Goal: Task Accomplishment & Management: Use online tool/utility

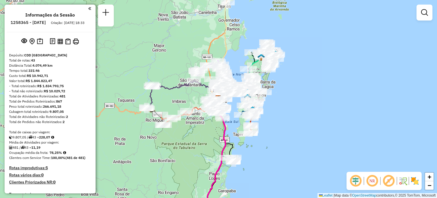
click at [198, 146] on div "Janela de atendimento Grade de atendimento Capacidade Transportadoras Veículos …" at bounding box center [218, 99] width 437 height 198
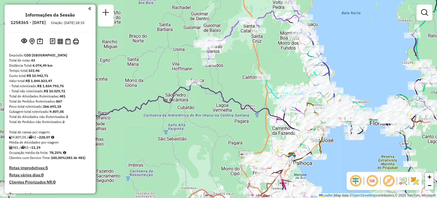
click at [373, 180] on em at bounding box center [372, 181] width 14 height 14
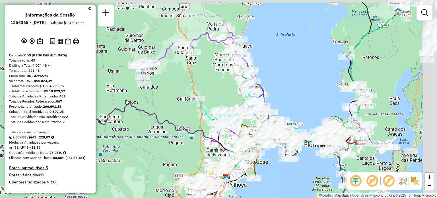
drag, startPoint x: 356, startPoint y: 70, endPoint x: 252, endPoint y: 99, distance: 107.9
click at [248, 116] on div "Janela de atendimento Grade de atendimento Capacidade Transportadoras Veículos …" at bounding box center [218, 99] width 437 height 198
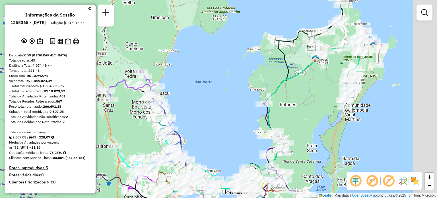
drag, startPoint x: 316, startPoint y: 67, endPoint x: 252, endPoint y: 100, distance: 72.4
click at [252, 100] on icon at bounding box center [252, 132] width 217 height 186
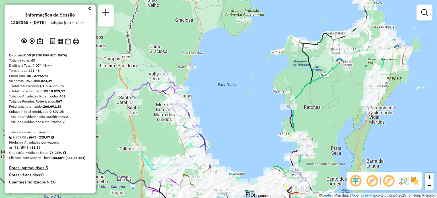
drag, startPoint x: 238, startPoint y: 42, endPoint x: 272, endPoint y: 79, distance: 50.5
click at [272, 79] on div "Janela de atendimento Grade de atendimento Capacidade Transportadoras Veículos …" at bounding box center [218, 99] width 437 height 198
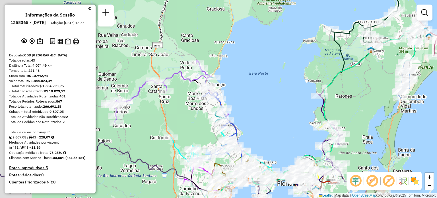
drag, startPoint x: 185, startPoint y: 95, endPoint x: 227, endPoint y: 68, distance: 50.4
click at [226, 68] on div "Janela de atendimento Grade de atendimento Capacidade Transportadoras Veículos …" at bounding box center [218, 99] width 437 height 198
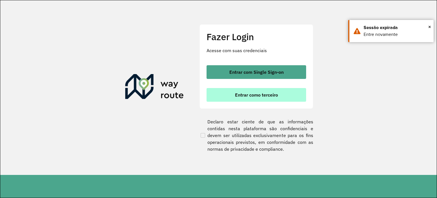
click at [266, 96] on span "Entrar como terceiro" at bounding box center [256, 94] width 43 height 5
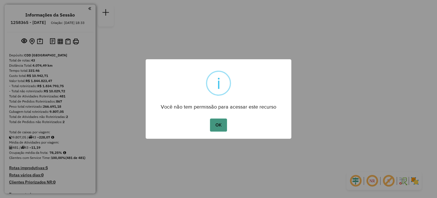
click at [219, 125] on button "OK" at bounding box center [218, 124] width 17 height 13
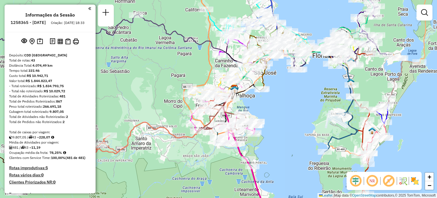
drag, startPoint x: 222, startPoint y: 98, endPoint x: 338, endPoint y: 110, distance: 117.2
click at [339, 109] on div "Janela de atendimento Grade de atendimento Capacidade Transportadoras Veículos …" at bounding box center [218, 99] width 437 height 198
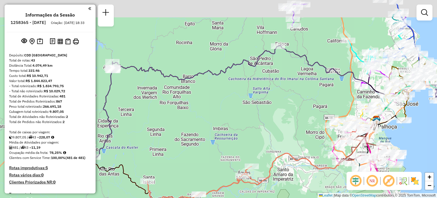
drag, startPoint x: 243, startPoint y: 87, endPoint x: 333, endPoint y: 117, distance: 95.0
click at [335, 118] on div "Janela de atendimento Grade de atendimento Capacidade Transportadoras Veículos …" at bounding box center [218, 99] width 437 height 198
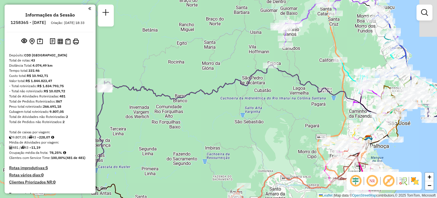
drag, startPoint x: 318, startPoint y: 104, endPoint x: 231, endPoint y: 125, distance: 89.4
click at [235, 123] on div "Janela de atendimento Grade de atendimento Capacidade Transportadoras Veículos …" at bounding box center [218, 99] width 437 height 198
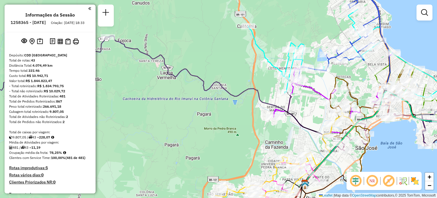
drag, startPoint x: 322, startPoint y: 105, endPoint x: 299, endPoint y: 112, distance: 24.2
click at [304, 111] on div "Janela de atendimento Grade de atendimento Capacidade Transportadoras Veículos …" at bounding box center [218, 99] width 437 height 198
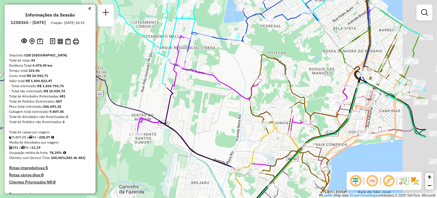
drag, startPoint x: 290, startPoint y: 91, endPoint x: 227, endPoint y: 98, distance: 64.1
click at [231, 95] on icon at bounding box center [244, 102] width 215 height 133
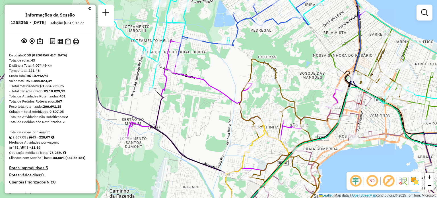
drag, startPoint x: 277, startPoint y: 70, endPoint x: 254, endPoint y: 99, distance: 37.0
click at [256, 96] on icon at bounding box center [319, 130] width 184 height 175
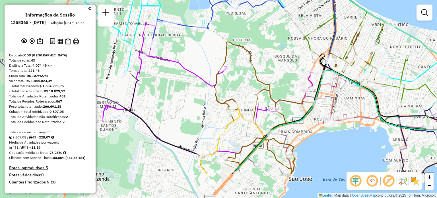
drag, startPoint x: 237, startPoint y: 163, endPoint x: 231, endPoint y: 111, distance: 52.4
click at [231, 112] on icon at bounding box center [219, 139] width 39 height 69
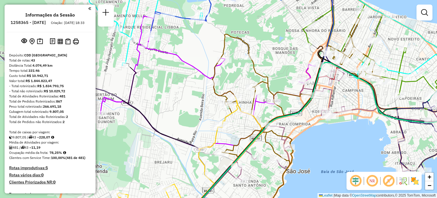
click at [90, 8] on div "Informações da Sessão 1258365 - 03/09/2025 Criação: 02/09/2025 18:33 Depósito: …" at bounding box center [50, 99] width 91 height 188
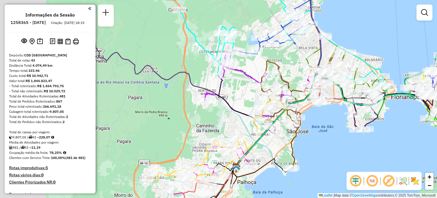
drag, startPoint x: 136, startPoint y: 79, endPoint x: 189, endPoint y: 85, distance: 53.2
click at [189, 85] on div "Janela de atendimento Grade de atendimento Capacidade Transportadoras Veículos …" at bounding box center [218, 99] width 437 height 198
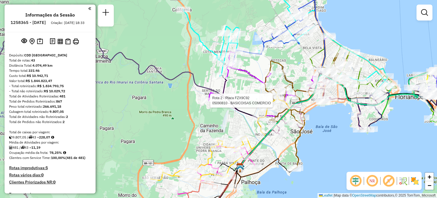
select select "**********"
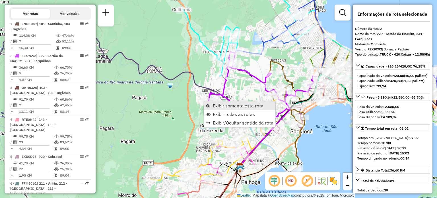
click at [211, 104] on link "Exibir somente esta rota" at bounding box center [239, 105] width 71 height 9
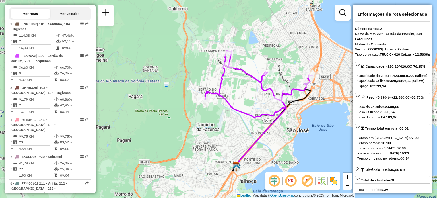
scroll to position [259, 0]
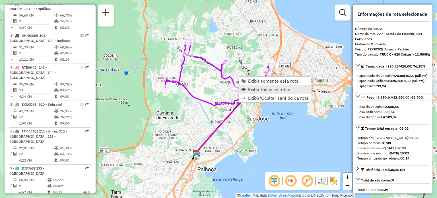
click at [255, 91] on span "Exibir todas as rotas" at bounding box center [269, 89] width 42 height 5
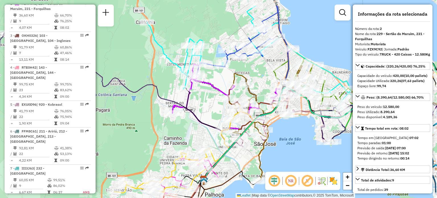
drag, startPoint x: 236, startPoint y: 43, endPoint x: 243, endPoint y: 94, distance: 51.7
click at [250, 101] on div "Janela de atendimento Grade de atendimento Capacidade Transportadoras Veículos …" at bounding box center [218, 99] width 437 height 198
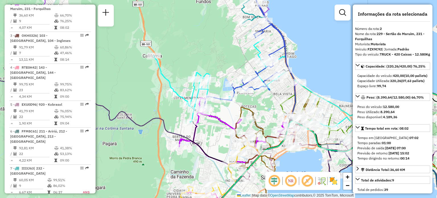
drag, startPoint x: 210, startPoint y: 52, endPoint x: 233, endPoint y: 104, distance: 57.2
click at [233, 104] on div "Janela de atendimento Grade de atendimento Capacidade Transportadoras Veículos …" at bounding box center [218, 99] width 437 height 198
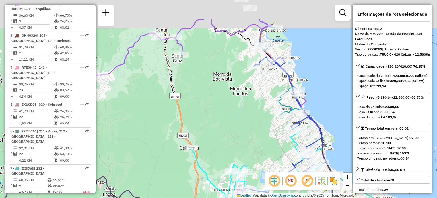
drag, startPoint x: 203, startPoint y: 58, endPoint x: 206, endPoint y: 76, distance: 18.1
click at [218, 107] on div "Janela de atendimento Grade de atendimento Capacidade Transportadoras Veículos …" at bounding box center [218, 99] width 437 height 198
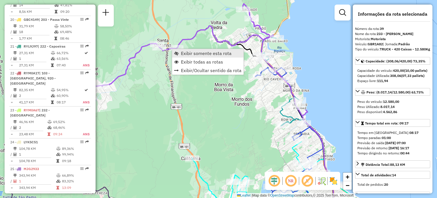
scroll to position [1425, 0]
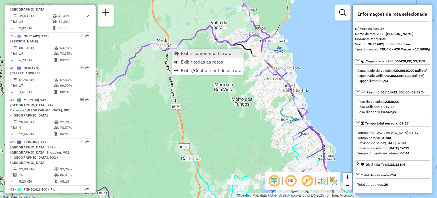
click at [181, 52] on span "Exibir somente esta rota" at bounding box center [206, 53] width 51 height 5
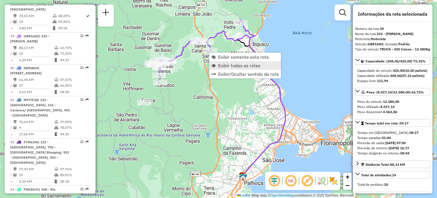
click at [230, 65] on span "Exibir todas as rotas" at bounding box center [239, 65] width 42 height 5
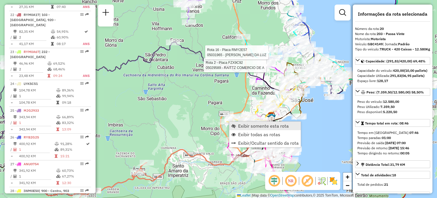
click at [234, 123] on link "Exibir somente esta rota" at bounding box center [264, 125] width 71 height 9
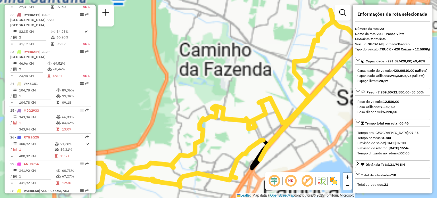
scroll to position [842, 0]
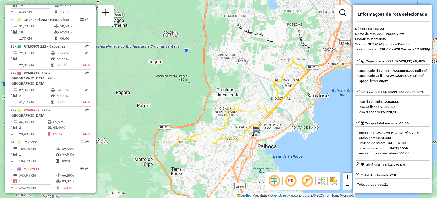
drag, startPoint x: 273, startPoint y: 102, endPoint x: 279, endPoint y: 84, distance: 18.9
click at [279, 84] on div "Janela de atendimento Grade de atendimento Capacidade Transportadoras Veículos …" at bounding box center [218, 99] width 437 height 198
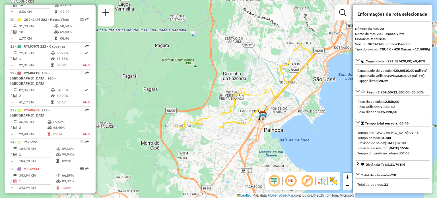
drag, startPoint x: 281, startPoint y: 75, endPoint x: 279, endPoint y: 79, distance: 4.3
click at [279, 79] on icon at bounding box center [236, 84] width 127 height 88
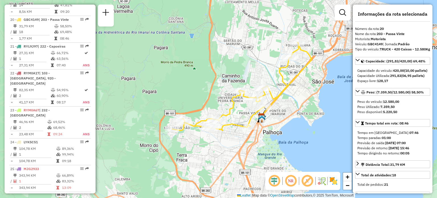
click at [285, 65] on div "Janela de atendimento Grade de atendimento Capacidade Transportadoras Veículos …" at bounding box center [218, 99] width 437 height 198
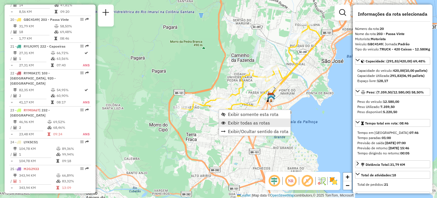
click at [233, 121] on span "Exibir todas as rotas" at bounding box center [249, 122] width 42 height 5
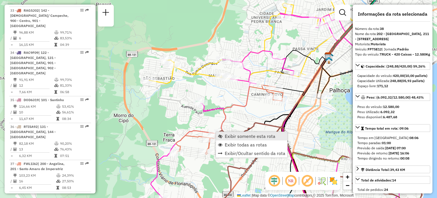
scroll to position [1388, 0]
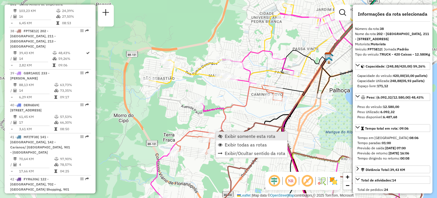
click at [220, 132] on link "Exibir somente esta rota" at bounding box center [251, 136] width 71 height 9
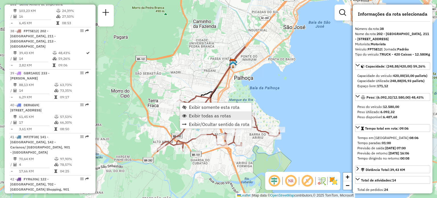
click at [193, 115] on span "Exibir todas as rotas" at bounding box center [210, 115] width 42 height 5
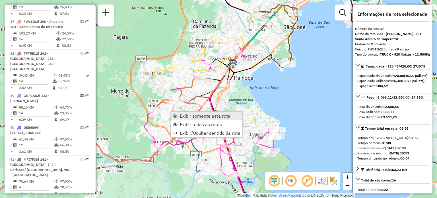
scroll to position [1357, 0]
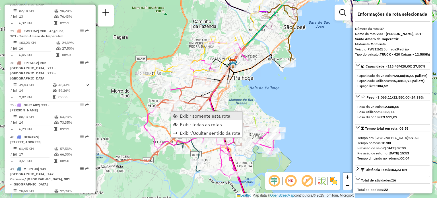
click at [178, 113] on link "Exibir somente esta rota" at bounding box center [206, 115] width 71 height 9
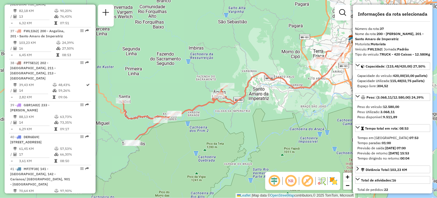
drag, startPoint x: 225, startPoint y: 99, endPoint x: 260, endPoint y: 83, distance: 38.8
click at [260, 83] on icon at bounding box center [232, 94] width 218 height 97
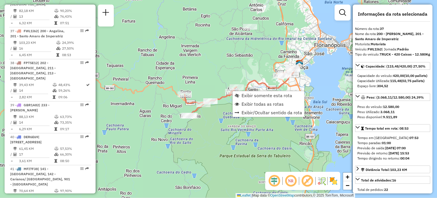
click at [251, 83] on icon at bounding box center [238, 91] width 109 height 49
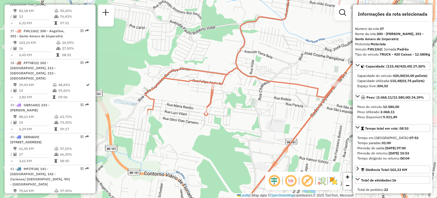
drag, startPoint x: 240, startPoint y: 114, endPoint x: 217, endPoint y: 122, distance: 24.5
click at [233, 121] on div "Janela de atendimento Grade de atendimento Capacidade Transportadoras Veículos …" at bounding box center [218, 99] width 437 height 198
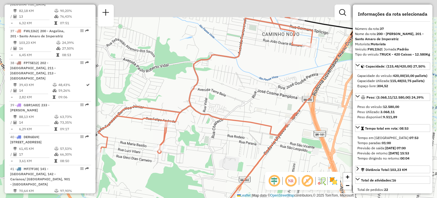
drag, startPoint x: 264, startPoint y: 74, endPoint x: 227, endPoint y: 106, distance: 48.4
click at [213, 117] on div "Janela de atendimento Grade de atendimento Capacidade Transportadoras Veículos …" at bounding box center [218, 99] width 437 height 198
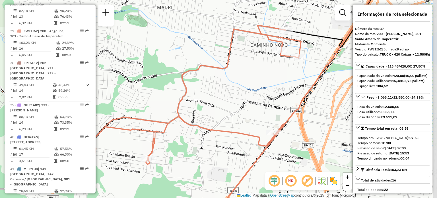
drag, startPoint x: 247, startPoint y: 97, endPoint x: 241, endPoint y: 102, distance: 7.9
click at [242, 102] on div "Janela de atendimento Grade de atendimento Capacidade Transportadoras Veículos …" at bounding box center [218, 99] width 437 height 198
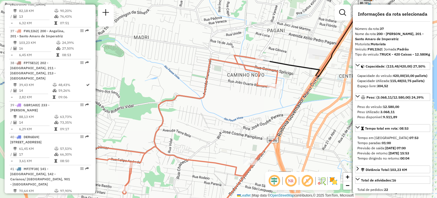
drag, startPoint x: 267, startPoint y: 106, endPoint x: 244, endPoint y: 136, distance: 37.4
click at [245, 136] on div "Janela de atendimento Grade de atendimento Capacidade Transportadoras Veículos …" at bounding box center [218, 99] width 437 height 198
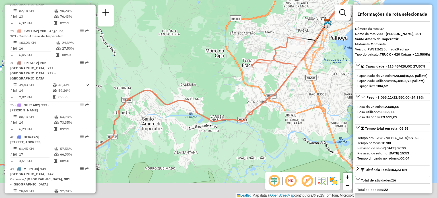
drag, startPoint x: 255, startPoint y: 91, endPoint x: 292, endPoint y: 63, distance: 46.3
click at [298, 53] on icon at bounding box center [146, 104] width 318 height 135
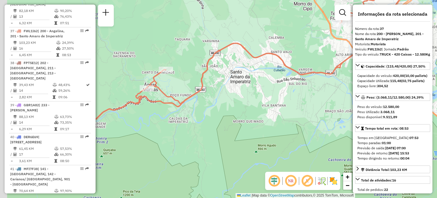
drag, startPoint x: 215, startPoint y: 109, endPoint x: 291, endPoint y: 74, distance: 83.3
click at [297, 68] on div "Janela de atendimento Grade de atendimento Capacidade Transportadoras Veículos …" at bounding box center [218, 99] width 437 height 198
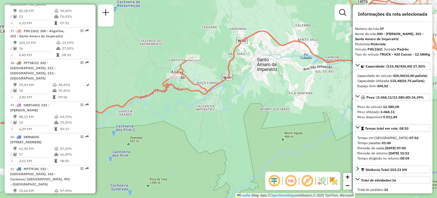
drag, startPoint x: 163, startPoint y: 96, endPoint x: 285, endPoint y: 88, distance: 121.9
click at [277, 88] on div "Janela de atendimento Grade de atendimento Capacidade Transportadoras Veículos …" at bounding box center [218, 99] width 437 height 198
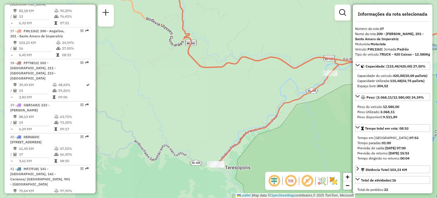
drag, startPoint x: 256, startPoint y: 153, endPoint x: 237, endPoint y: 155, distance: 18.9
click at [237, 157] on div "Janela de atendimento Grade de atendimento Capacidade Transportadoras Veículos …" at bounding box center [218, 99] width 437 height 198
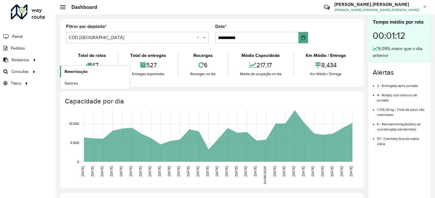
click at [78, 72] on span "Roteirização" at bounding box center [76, 72] width 23 height 6
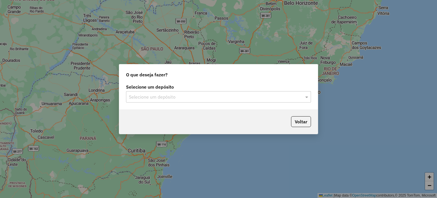
click at [208, 101] on div "Selecione um depósito" at bounding box center [218, 96] width 185 height 11
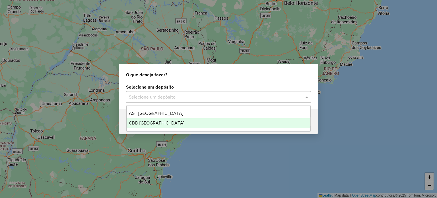
click at [181, 122] on div "CDD [GEOGRAPHIC_DATA]" at bounding box center [219, 123] width 184 height 10
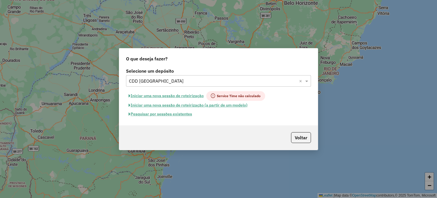
click at [177, 114] on button "Pesquisar por sessões existentes" at bounding box center [160, 113] width 69 height 9
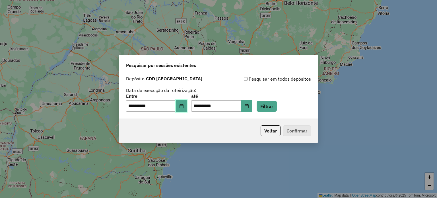
click at [181, 107] on button "Choose Date" at bounding box center [181, 105] width 11 height 11
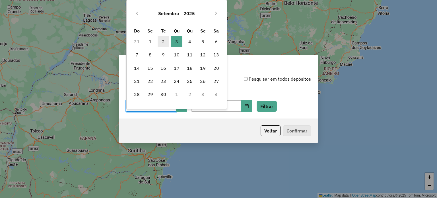
click at [167, 44] on span "2" at bounding box center [162, 41] width 11 height 11
type input "**********"
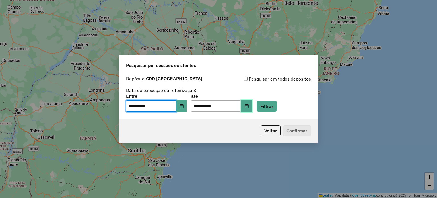
click at [252, 103] on button "Choose Date" at bounding box center [246, 105] width 11 height 11
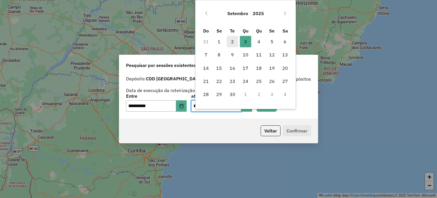
click at [230, 40] on span "2" at bounding box center [232, 41] width 11 height 11
type input "**********"
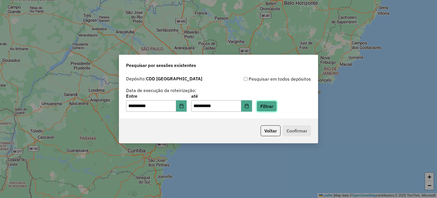
click at [275, 104] on button "Filtrar" at bounding box center [266, 106] width 20 height 11
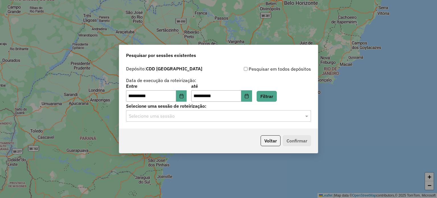
click at [169, 119] on input "text" at bounding box center [213, 116] width 168 height 7
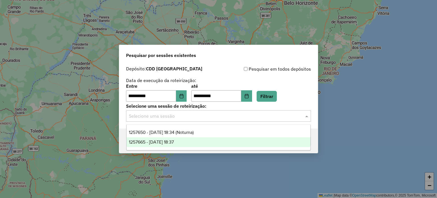
click at [171, 140] on span "1257665 - 02/09/2025 18:37" at bounding box center [151, 141] width 45 height 5
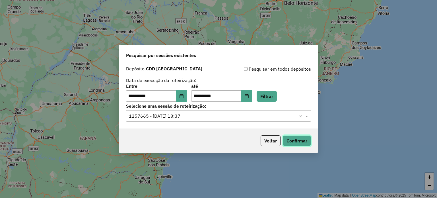
click at [297, 140] on button "Confirmar" at bounding box center [297, 140] width 28 height 11
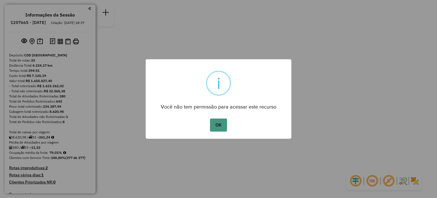
click at [216, 129] on button "OK" at bounding box center [218, 124] width 17 height 13
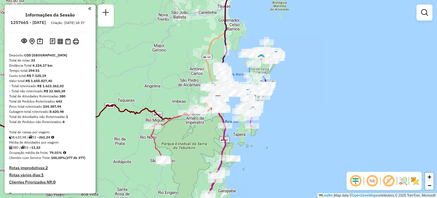
drag, startPoint x: 214, startPoint y: 129, endPoint x: 211, endPoint y: 121, distance: 8.6
click at [211, 121] on div "Janela de atendimento Grade de atendimento Capacidade Transportadoras Veículos …" at bounding box center [218, 99] width 437 height 198
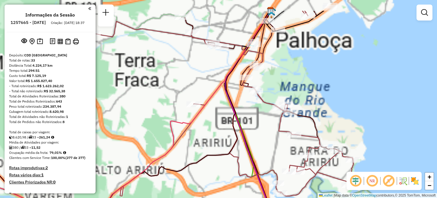
drag, startPoint x: 220, startPoint y: 99, endPoint x: 207, endPoint y: 181, distance: 82.9
click at [208, 178] on div "Janela de atendimento Grade de atendimento Capacidade Transportadoras Veículos …" at bounding box center [218, 99] width 437 height 198
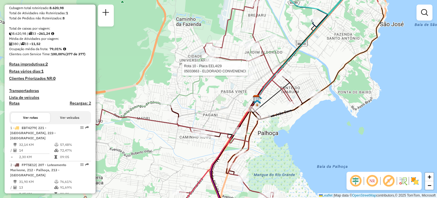
select select "**********"
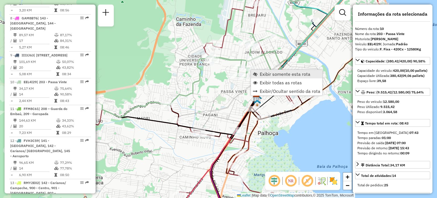
scroll to position [519, 0]
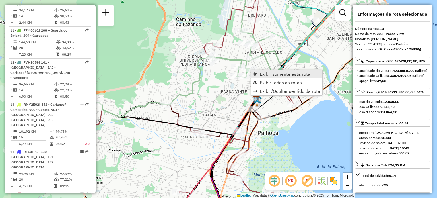
click at [259, 73] on link "Exibir somente esta rota" at bounding box center [286, 74] width 71 height 9
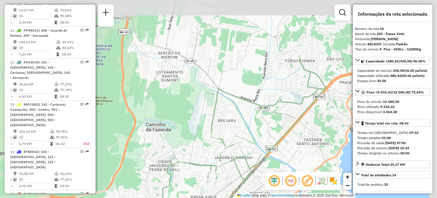
drag, startPoint x: 326, startPoint y: 45, endPoint x: 286, endPoint y: 119, distance: 84.0
click at [286, 119] on icon at bounding box center [196, 138] width 262 height 167
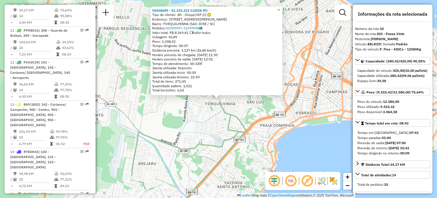
click at [225, 126] on icon at bounding box center [166, 157] width 159 height 119
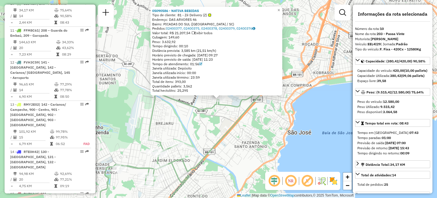
click at [206, 130] on div "05090586 - NATIVA BEBIDAS Tipo de cliente: 81 - Zé Delivery (Z) Endereço: DAS A…" at bounding box center [218, 99] width 437 height 198
